Goal: Transaction & Acquisition: Subscribe to service/newsletter

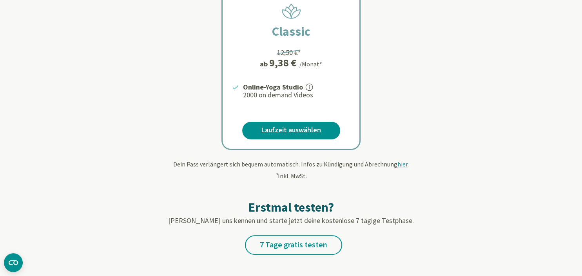
scroll to position [186, 0]
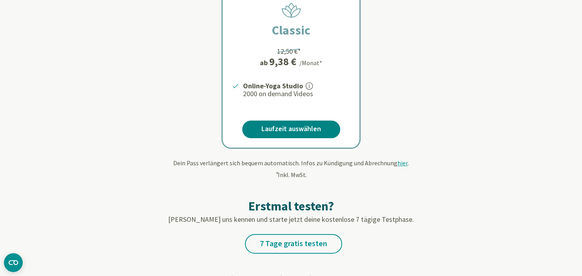
click at [296, 129] on link "Laufzeit auswählen" at bounding box center [291, 129] width 98 height 18
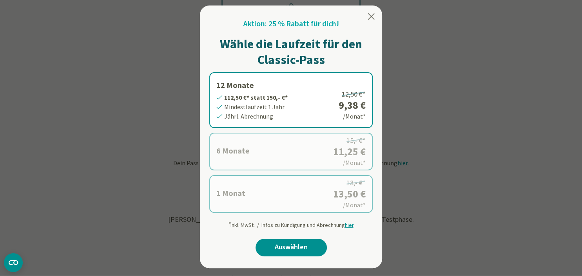
click at [287, 181] on label "1 Monat 13,50 €* statt 18,- €* Mindestlaufzeit 1 Monat Monatl. Abrechnung 18,- …" at bounding box center [290, 194] width 163 height 38
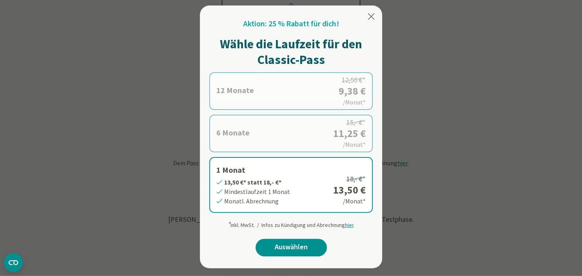
click at [283, 92] on label "12 Monate 112,50 €* statt 150,- €* Mindestlaufzeit 1 Jahr Jährl. Abrechnung 12,…" at bounding box center [290, 91] width 163 height 38
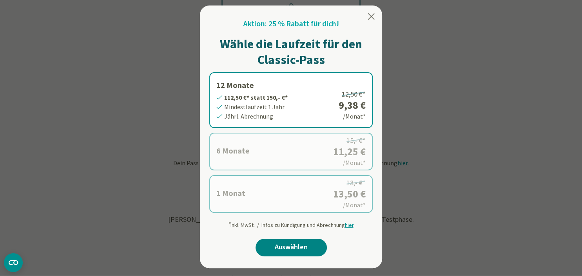
click at [283, 246] on link "Auswählen" at bounding box center [291, 247] width 71 height 18
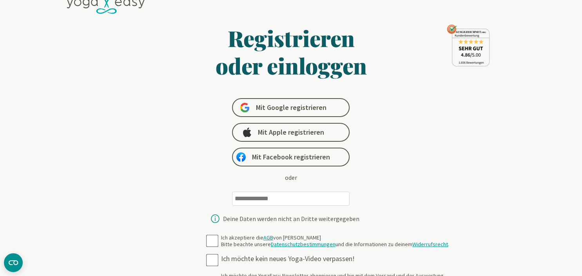
scroll to position [18, 0]
click at [274, 198] on input "email" at bounding box center [291, 199] width 118 height 14
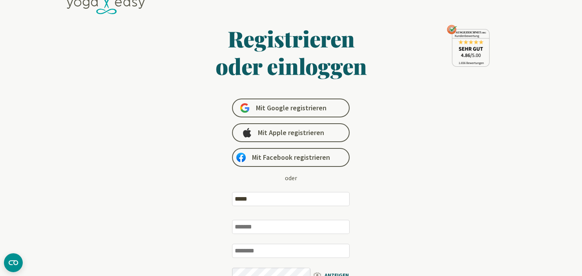
type input "**********"
type input "********"
type input "*****"
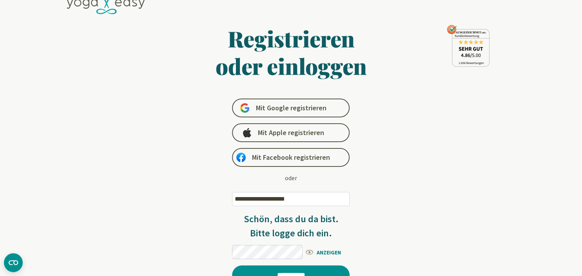
click at [331, 253] on span "ANZEIGEN" at bounding box center [327, 252] width 45 height 10
click at [307, 268] on input "*********" at bounding box center [291, 275] width 118 height 20
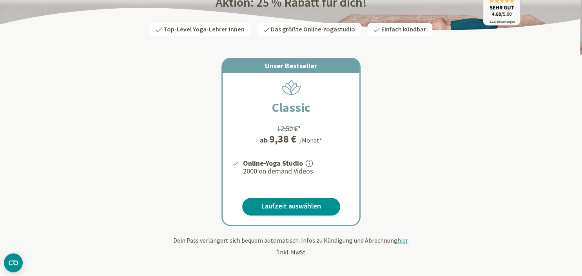
scroll to position [129, 0]
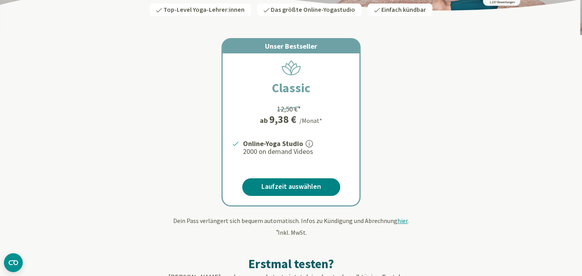
click at [307, 186] on link "Laufzeit auswählen" at bounding box center [291, 187] width 98 height 18
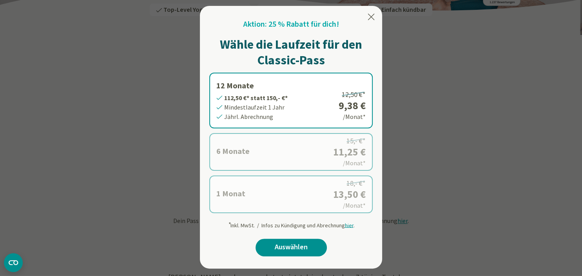
click at [299, 105] on label "12 Monate 112,50 €* statt 150,- €* Mindestlaufzeit 1 Jahr Jährl. Abrechnung 12,…" at bounding box center [290, 101] width 163 height 56
click at [292, 244] on link "Auswählen" at bounding box center [291, 247] width 71 height 18
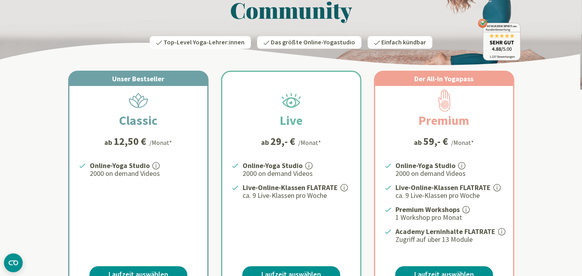
scroll to position [125, 0]
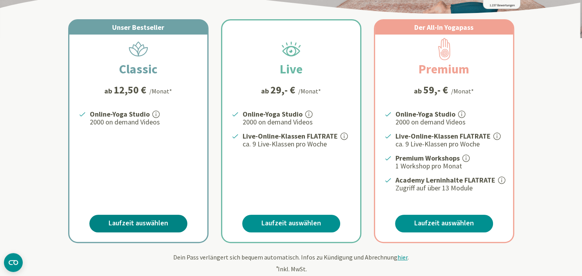
click at [136, 220] on link "Laufzeit auswählen" at bounding box center [138, 223] width 98 height 18
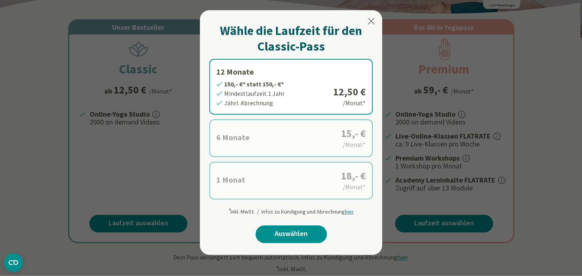
click at [371, 20] on icon at bounding box center [370, 20] width 9 height 9
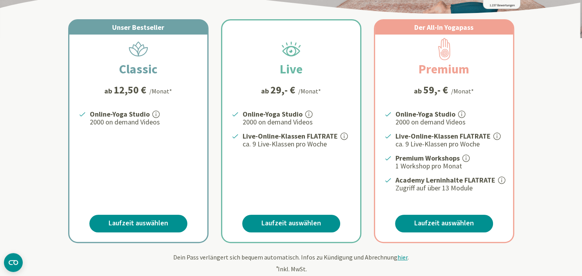
scroll to position [0, 0]
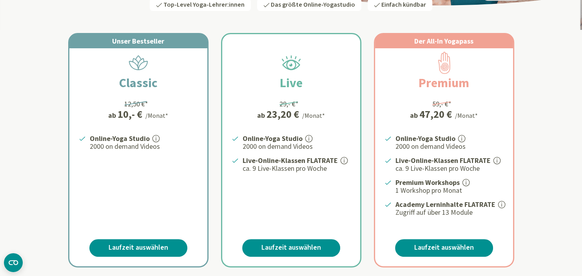
scroll to position [144, 0]
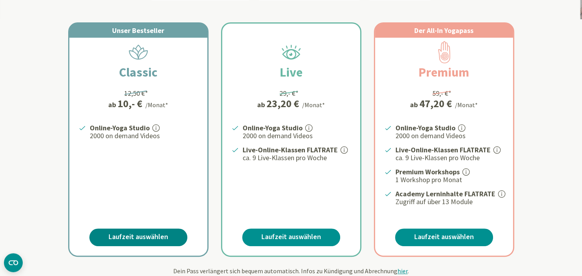
click at [150, 234] on link "Laufzeit auswählen" at bounding box center [138, 237] width 98 height 18
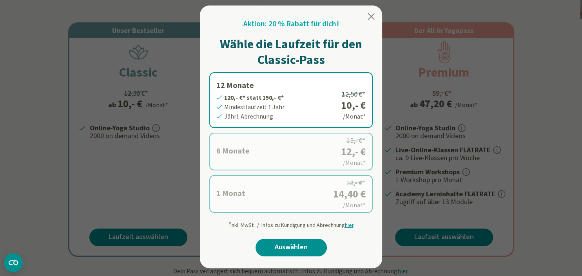
click at [371, 18] on icon at bounding box center [370, 16] width 9 height 9
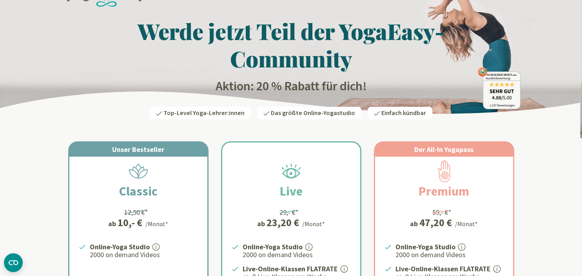
scroll to position [0, 0]
